Goal: Navigation & Orientation: Find specific page/section

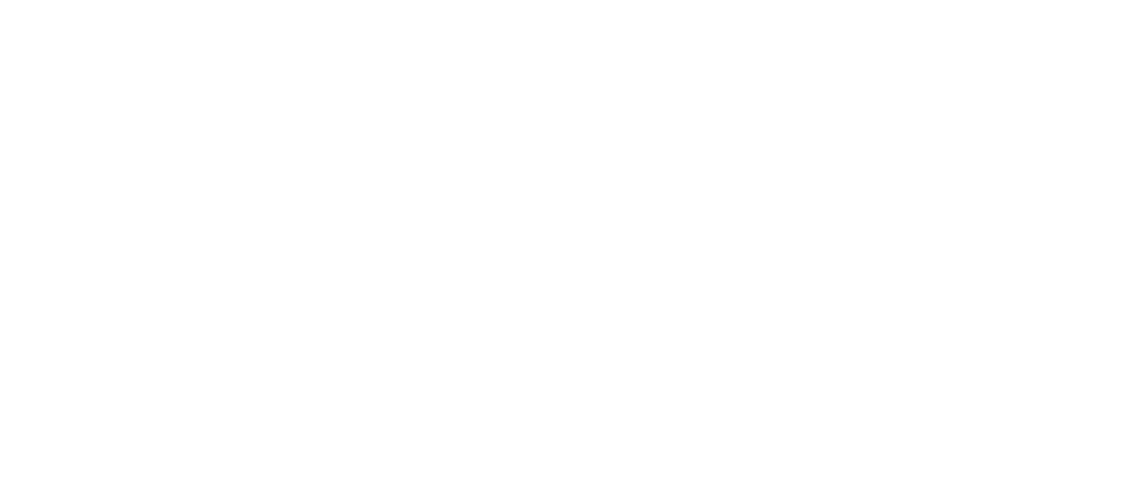
select select ""en""
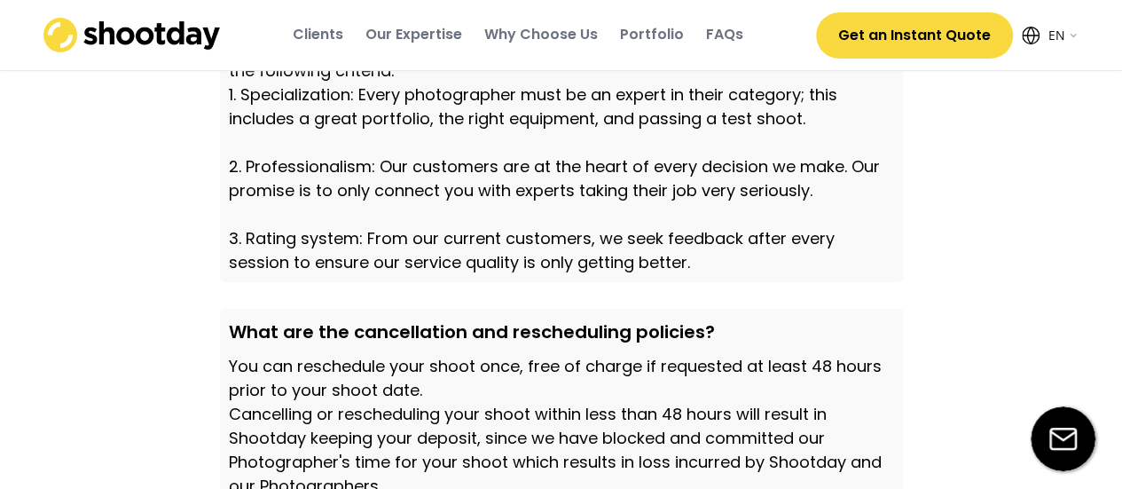
scroll to position [6069, 0]
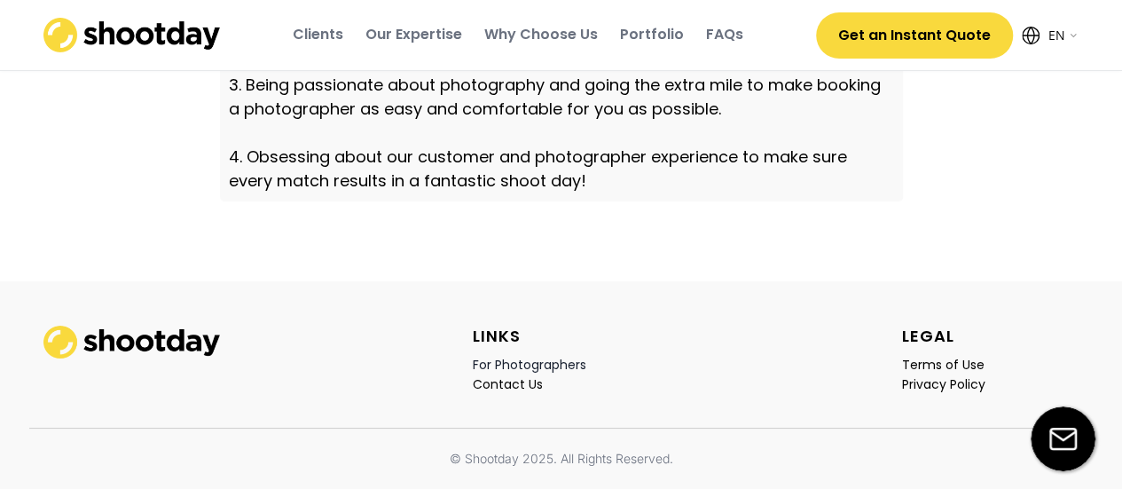
click at [549, 363] on div "For Photographers" at bounding box center [529, 364] width 113 height 16
